Goal: Information Seeking & Learning: Learn about a topic

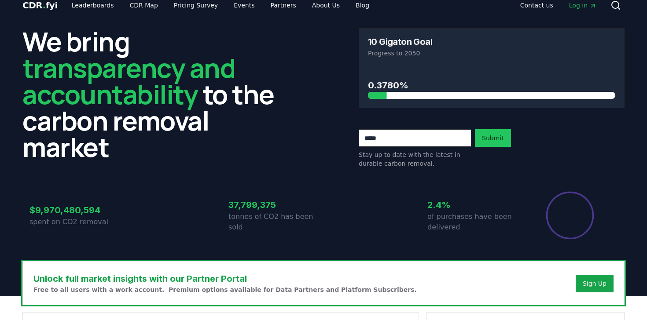
scroll to position [266, 0]
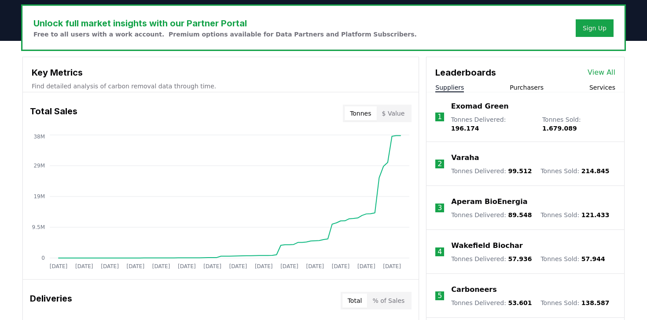
click at [390, 113] on button "$ Value" at bounding box center [393, 114] width 33 height 14
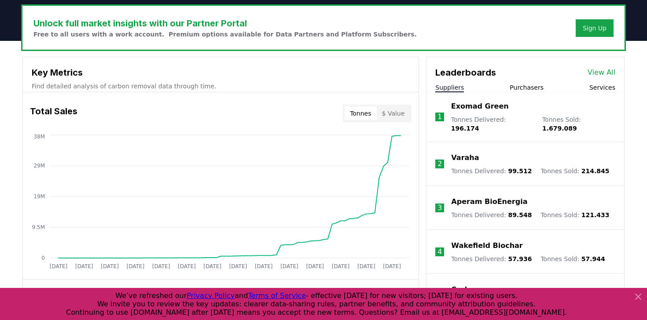
click at [374, 114] on button "Tonnes" at bounding box center [361, 114] width 32 height 14
click at [392, 115] on button "$ Value" at bounding box center [393, 114] width 33 height 14
click at [400, 134] on icon "[DATE] [DATE] [DATE] [DATE] [DATE] [DATE] [DATE] [DATE] [DATE] [DATE] [DATE] [D…" at bounding box center [217, 203] width 389 height 141
click at [400, 135] on circle at bounding box center [400, 135] width 4 height 4
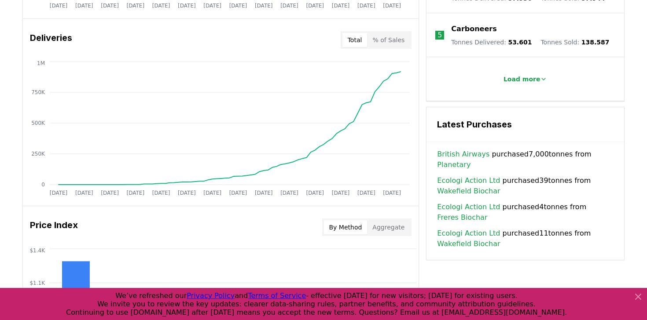
scroll to position [529, 0]
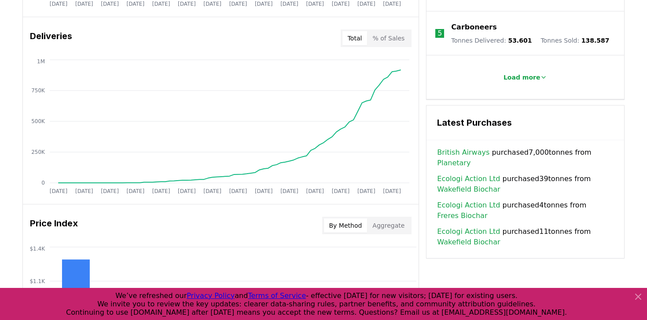
click at [399, 31] on button "% of Sales" at bounding box center [388, 38] width 43 height 14
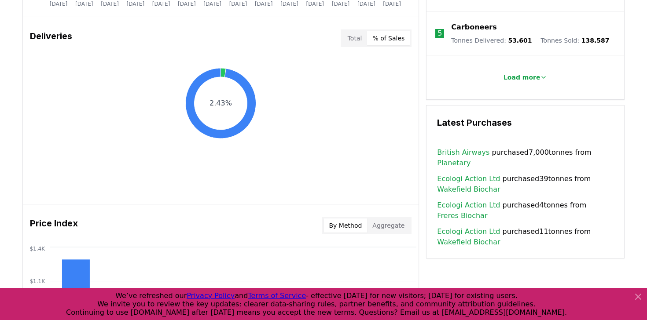
click at [349, 43] on button "Total" at bounding box center [354, 38] width 25 height 14
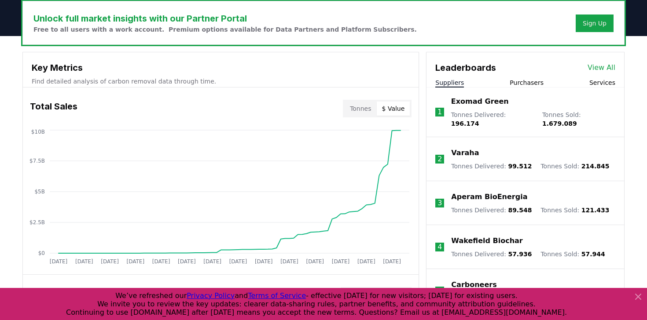
scroll to position [272, 0]
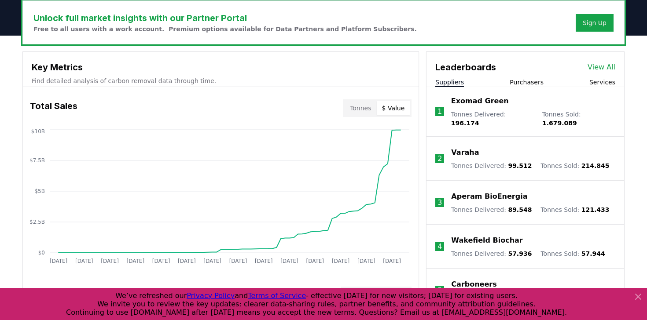
click at [528, 78] on button "Purchasers" at bounding box center [527, 82] width 34 height 9
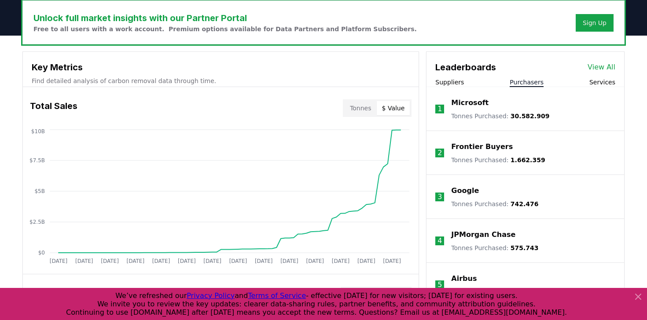
click at [515, 114] on span "30.582.909" at bounding box center [530, 116] width 39 height 7
